Goal: Task Accomplishment & Management: Use online tool/utility

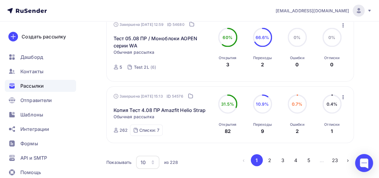
scroll to position [652, 0]
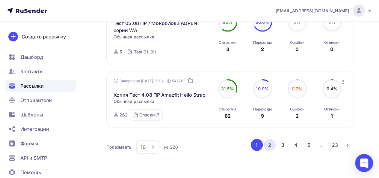
click at [270, 148] on button "2" at bounding box center [270, 145] width 12 height 12
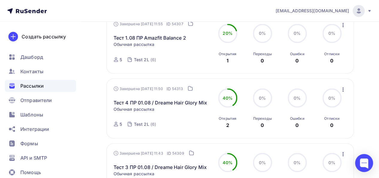
scroll to position [525, 0]
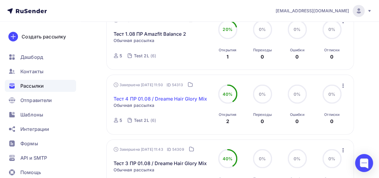
click at [174, 101] on link "Тест 4 ПР 01.08 / Dreame Hair Glory Mix" at bounding box center [161, 98] width 94 height 7
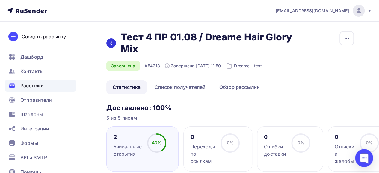
click at [111, 43] on icon at bounding box center [111, 43] width 2 height 3
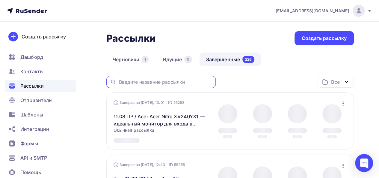
click at [186, 81] on input "text" at bounding box center [166, 82] width 94 height 7
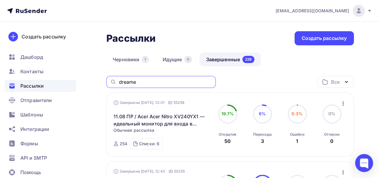
type input "dreame"
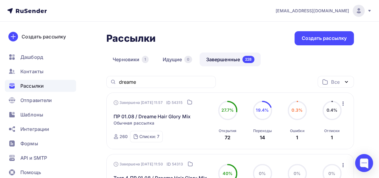
click at [343, 104] on icon "button" at bounding box center [343, 103] width 7 height 7
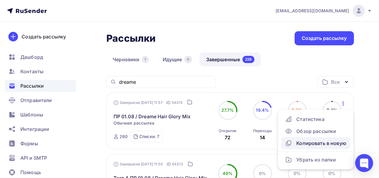
click at [312, 145] on div "Копировать в новую" at bounding box center [315, 142] width 61 height 7
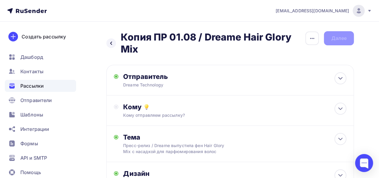
click at [200, 89] on div "Отправитель Dreame Technology Email * [EMAIL_ADDRESS][DOMAIN_NAME] [EMAIL_ADDRE…" at bounding box center [230, 80] width 248 height 31
type input "Dreame Technology"
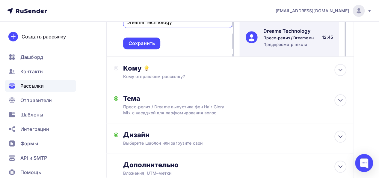
scroll to position [149, 0]
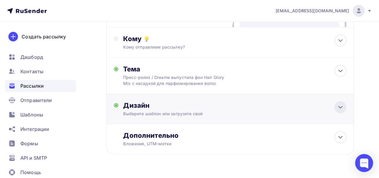
click at [337, 111] on div at bounding box center [340, 107] width 12 height 12
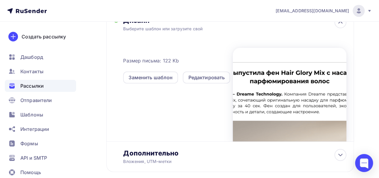
scroll to position [221, 0]
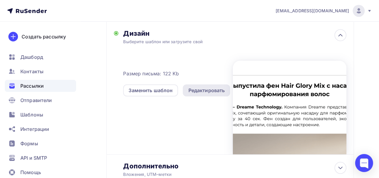
click at [205, 90] on div "Редактировать" at bounding box center [206, 90] width 37 height 7
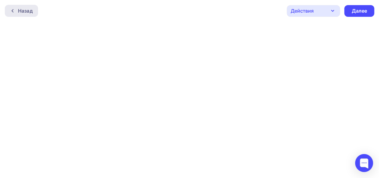
click at [21, 9] on div "Назад" at bounding box center [25, 10] width 15 height 7
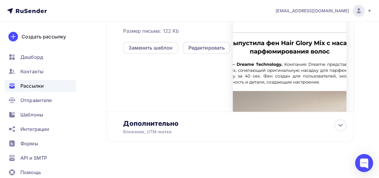
scroll to position [186, 0]
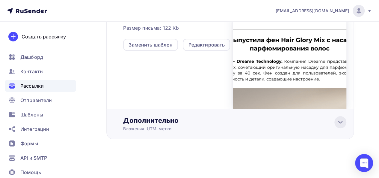
click at [337, 123] on icon at bounding box center [340, 121] width 7 height 7
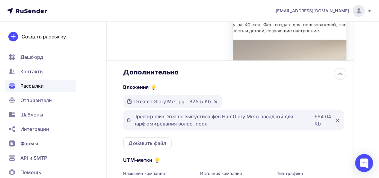
scroll to position [252, 0]
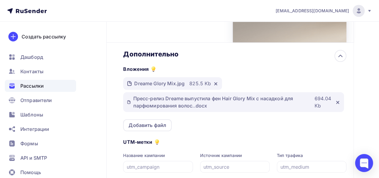
click at [129, 103] on icon at bounding box center [129, 102] width 4 height 5
click at [189, 104] on div "Пресс-релиз Dreame выпустила фен Hair Glory Mix с насадкой для парфюмирования в…" at bounding box center [221, 102] width 177 height 14
drag, startPoint x: 311, startPoint y: 105, endPoint x: 313, endPoint y: 123, distance: 17.5
click at [313, 123] on div "Вложения Dreame Glory Mix.jpg 825.5 Kb Пресс-релиз Dreame выпустила фен Hair Gl…" at bounding box center [234, 94] width 223 height 73
click at [264, 110] on div "Пресс-релиз Dreame выпустила фен Hair Glory Mix с насадкой для парфюмирования в…" at bounding box center [233, 102] width 221 height 20
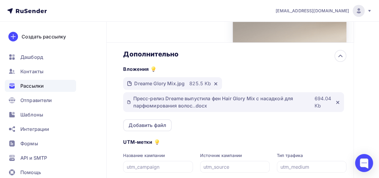
click at [230, 101] on div "Пресс-релиз Dreame выпустила фен Hair Glory Mix с насадкой для парфюмирования в…" at bounding box center [221, 102] width 177 height 14
